Goal: Task Accomplishment & Management: Use online tool/utility

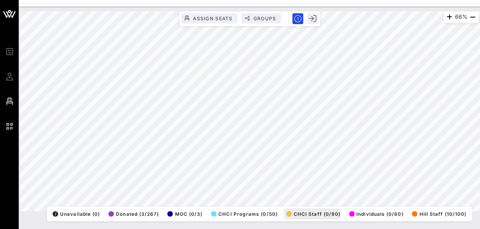
click at [317, 212] on div "66% Assign Seats Groups Exit All Reserved Shared Total Guests 1384 Total Seated…" at bounding box center [249, 111] width 459 height 200
click at [480, 146] on html "Event Builder Guests Floor Plan QR Scanner CHCI 48th Annual Awards Gala 219% As…" at bounding box center [240, 114] width 480 height 229
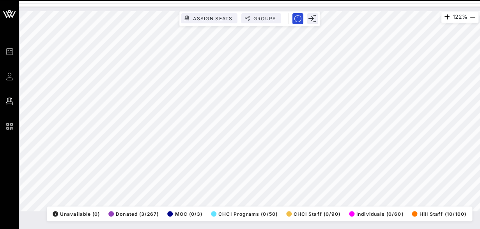
click at [480, 108] on html "Event Builder Guests Floor Plan QR Scanner CHCI 48th Annual Awards Gala 122% As…" at bounding box center [240, 114] width 480 height 229
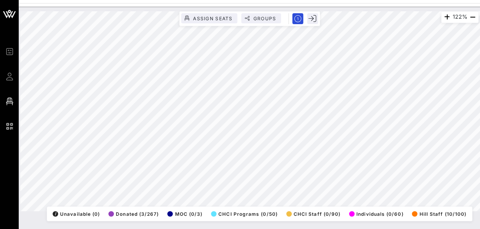
click at [480, 90] on html "Event Builder Guests Floor Plan QR Scanner CHCI 48th Annual Awards Gala 122% As…" at bounding box center [240, 114] width 480 height 229
click at [480, 175] on html "Event Builder Guests Floor Plan QR Scanner CHCI 48th Annual Awards Gala 122% As…" at bounding box center [240, 114] width 480 height 229
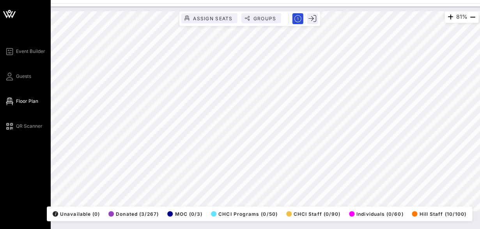
click at [0, 114] on div "Event Builder Guests Floor Plan QR Scanner CHCI 48th Annual Awards Gala 81% Ass…" at bounding box center [240, 114] width 480 height 229
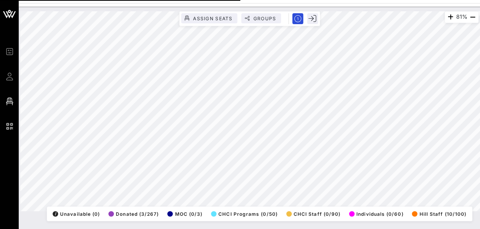
click at [368, 2] on div "Event Builder Guests Floor Plan QR Scanner CHCI 48th Annual Awards Gala 81% Ass…" at bounding box center [240, 114] width 480 height 229
click at [480, 92] on html "Event Builder Guests Floor Plan QR Scanner CHCI 48th Annual Awards Gala 81% Ass…" at bounding box center [240, 114] width 480 height 229
click at [237, 0] on html "Event Builder Guests Floor Plan QR Scanner CHCI 48th Annual Awards Gala 79% Ass…" at bounding box center [240, 114] width 480 height 229
click at [280, 9] on div "79% Assign Seats Groups Exit All Reserved Shared Total Guests 1384 Total Seated…" at bounding box center [250, 112] width 468 height 210
click at [480, 216] on html "Event Builder Guests Floor Plan QR Scanner CHCI 48th Annual Awards Gala 79% Ass…" at bounding box center [240, 114] width 480 height 229
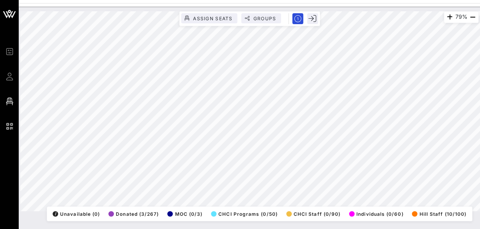
click at [112, 229] on html "Event Builder Guests Floor Plan QR Scanner CHCI 48th Annual Awards Gala 79% Ass…" at bounding box center [240, 114] width 480 height 229
click at [196, 229] on html "Event Builder Guests Floor Plan QR Scanner CHCI 48th Annual Awards Gala 79% Ass…" at bounding box center [240, 114] width 480 height 229
click at [252, 1] on div "Event Builder Guests Floor Plan QR Scanner CHCI 48th Annual Awards Gala 79% Ass…" at bounding box center [240, 114] width 480 height 229
click at [419, 0] on html "Event Builder Guests Floor Plan QR Scanner CHCI 48th Annual Awards Gala 79% Ass…" at bounding box center [240, 114] width 480 height 229
click at [317, 0] on html "Event Builder Guests Floor Plan QR Scanner CHCI 48th Annual Awards Gala 79% Ass…" at bounding box center [240, 114] width 480 height 229
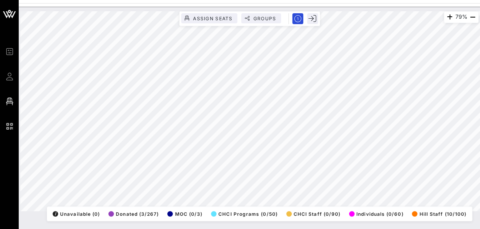
click at [480, 130] on html "Event Builder Guests Floor Plan QR Scanner CHCI 48th Annual Awards Gala 79% Ass…" at bounding box center [240, 114] width 480 height 229
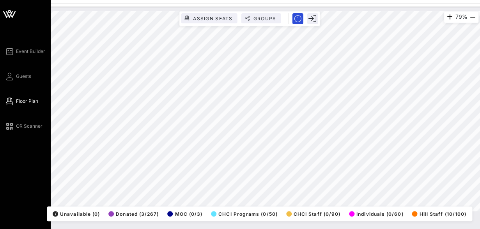
click at [0, 85] on div "Event Builder Guests Floor Plan QR Scanner CHCI 48th Annual Awards Gala 79% Ass…" at bounding box center [240, 114] width 480 height 229
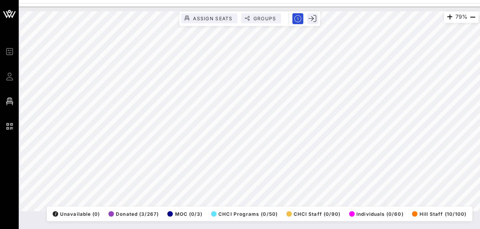
click at [89, 228] on div "79% Assign Seats Groups Exit All Reserved Shared Total Guests 1384 Total Seated…" at bounding box center [250, 118] width 462 height 223
click at [191, 229] on html "Event Builder Guests Floor Plan QR Scanner CHCI 48th Annual Awards Gala 79% Ass…" at bounding box center [240, 114] width 480 height 229
click at [480, 200] on html "Event Builder Guests Floor Plan QR Scanner CHCI 48th Annual Awards Gala 181% As…" at bounding box center [240, 114] width 480 height 229
click at [480, 198] on html "Event Builder Guests Floor Plan QR Scanner CHCI 48th Annual Awards Gala 181% As…" at bounding box center [240, 114] width 480 height 229
click at [480, 137] on html "Event Builder Guests Floor Plan QR Scanner CHCI 48th Annual Awards Gala 157% As…" at bounding box center [240, 114] width 480 height 229
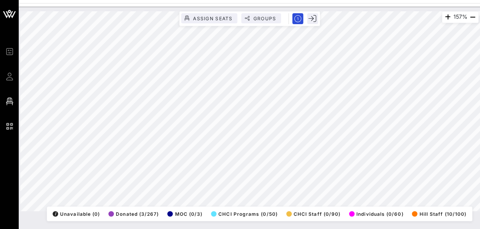
click at [480, 138] on html "Event Builder Guests Floor Plan QR Scanner CHCI 48th Annual Awards Gala 157% As…" at bounding box center [240, 114] width 480 height 229
